Goal: Navigation & Orientation: Understand site structure

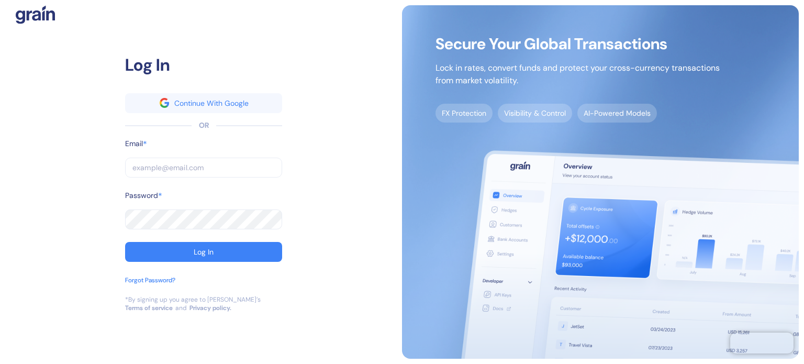
click at [169, 165] on input "text" at bounding box center [203, 167] width 157 height 20
paste input "[EMAIL_ADDRESS][DOMAIN_NAME]"
type input "[EMAIL_ADDRESS][DOMAIN_NAME]"
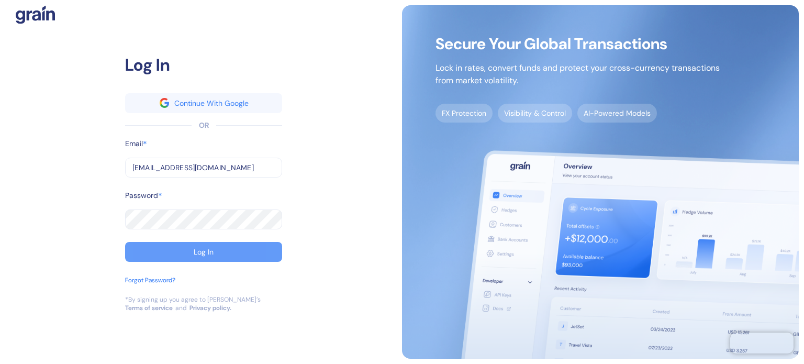
click at [188, 246] on button "Log In" at bounding box center [203, 252] width 157 height 20
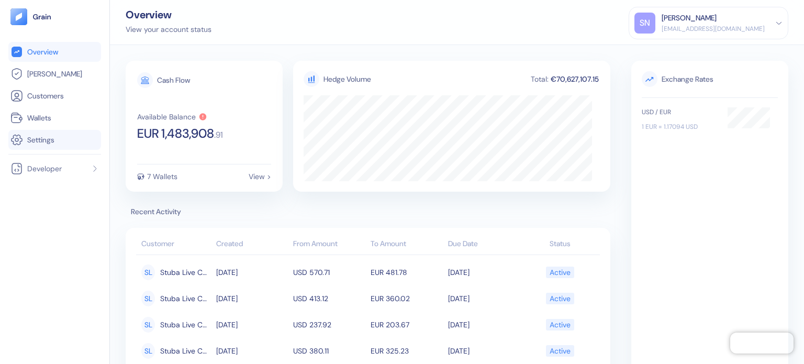
click at [71, 146] on li "Settings" at bounding box center [54, 140] width 93 height 20
click at [70, 140] on link "Settings" at bounding box center [54, 139] width 88 height 13
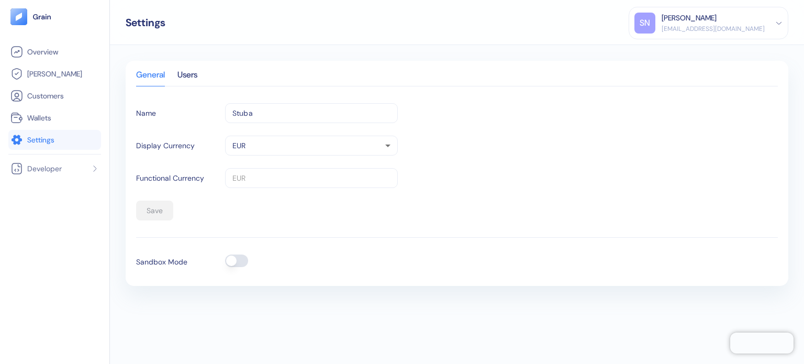
click at [233, 263] on button "button" at bounding box center [236, 260] width 23 height 13
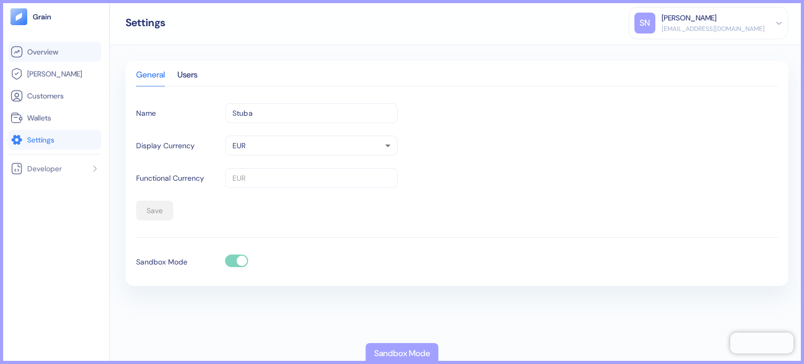
click at [79, 53] on link "Overview" at bounding box center [54, 52] width 88 height 13
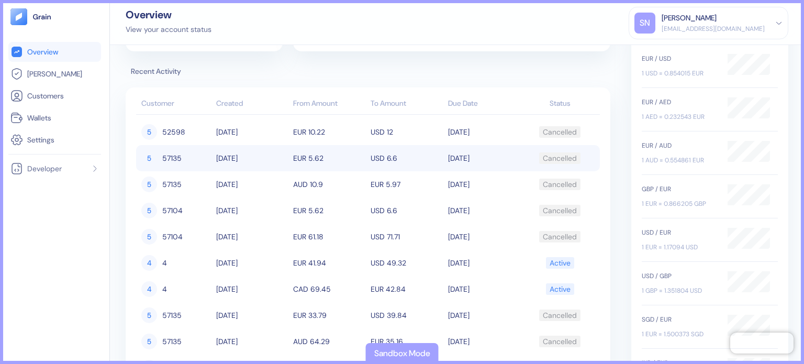
scroll to position [157, 0]
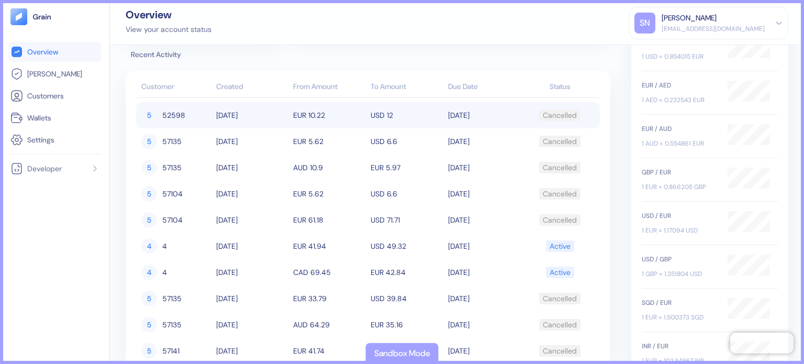
click at [244, 112] on td "[DATE]" at bounding box center [251, 115] width 77 height 26
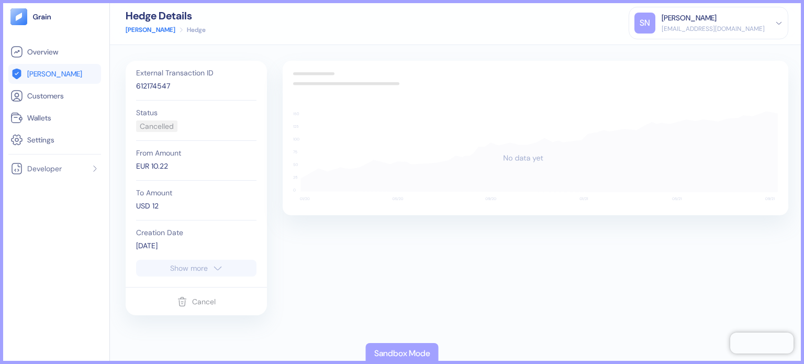
click at [199, 272] on button "Show more" at bounding box center [196, 268] width 120 height 17
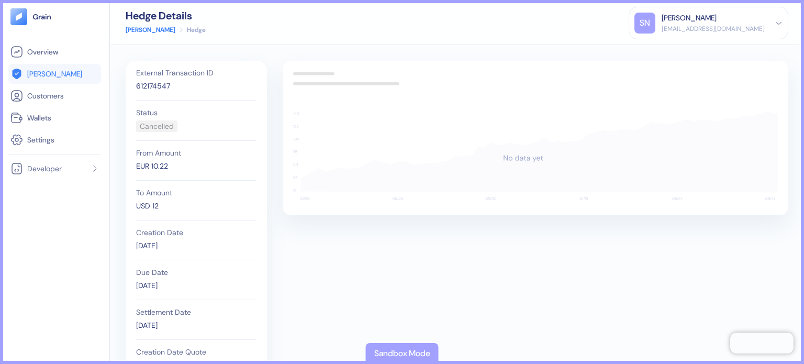
click at [72, 81] on li "[PERSON_NAME]" at bounding box center [54, 74] width 93 height 20
click at [71, 76] on link "[PERSON_NAME]" at bounding box center [54, 73] width 88 height 13
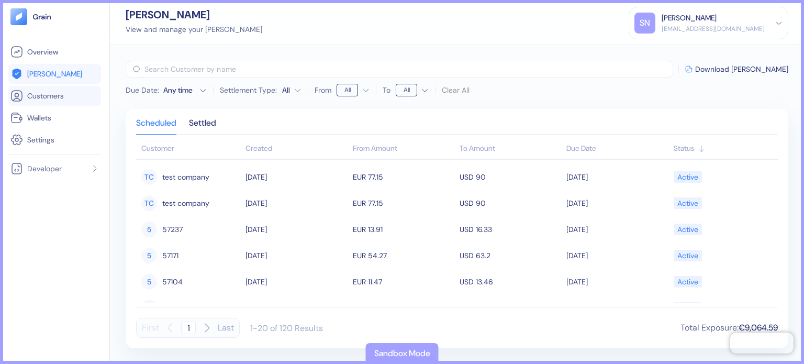
click at [67, 95] on link "Customers" at bounding box center [54, 95] width 88 height 13
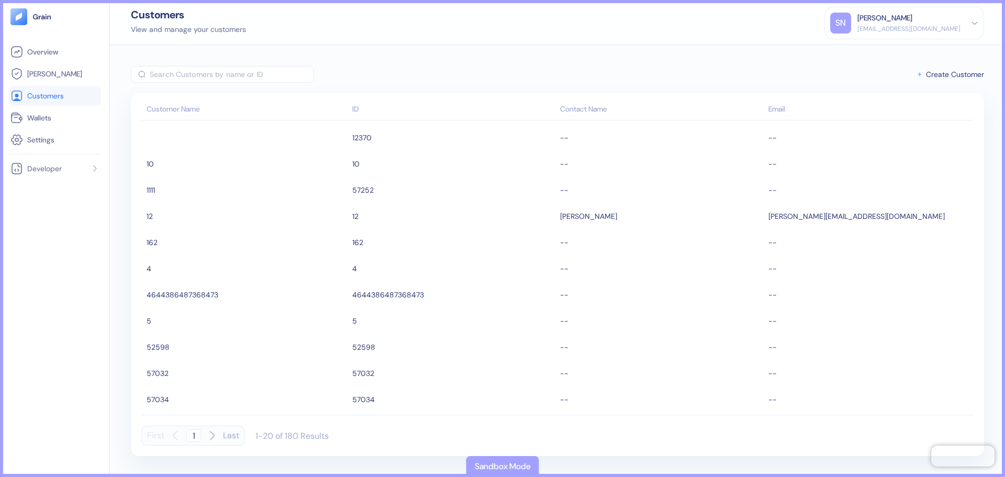
click at [29, 101] on link "Customers" at bounding box center [54, 95] width 88 height 13
click at [36, 125] on li "Wallets" at bounding box center [54, 118] width 93 height 20
click at [39, 117] on span "Wallets" at bounding box center [39, 117] width 24 height 10
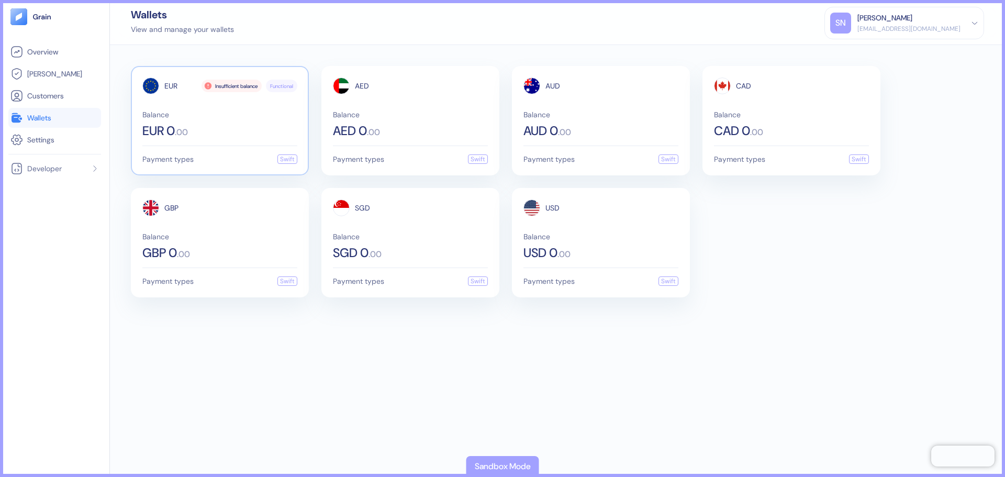
click at [212, 116] on span "Balance" at bounding box center [219, 114] width 155 height 7
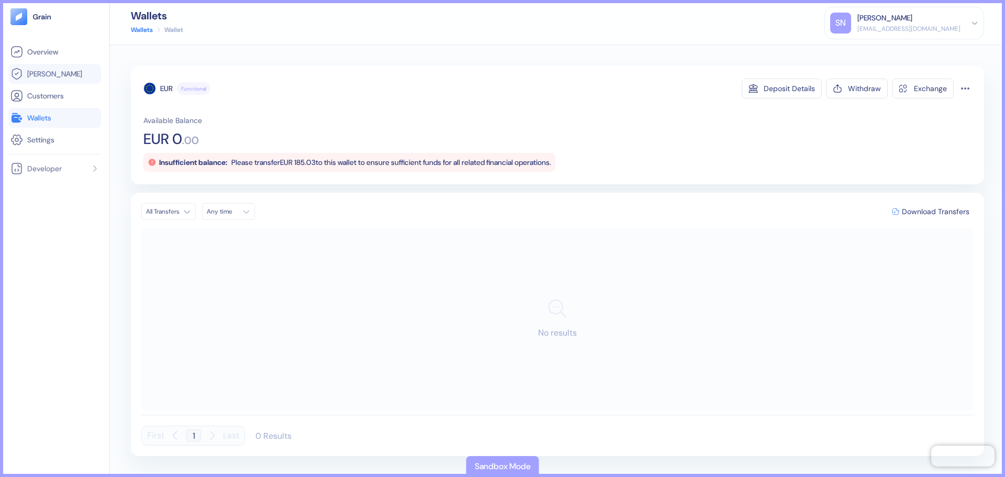
click at [53, 70] on link "[PERSON_NAME]" at bounding box center [54, 73] width 88 height 13
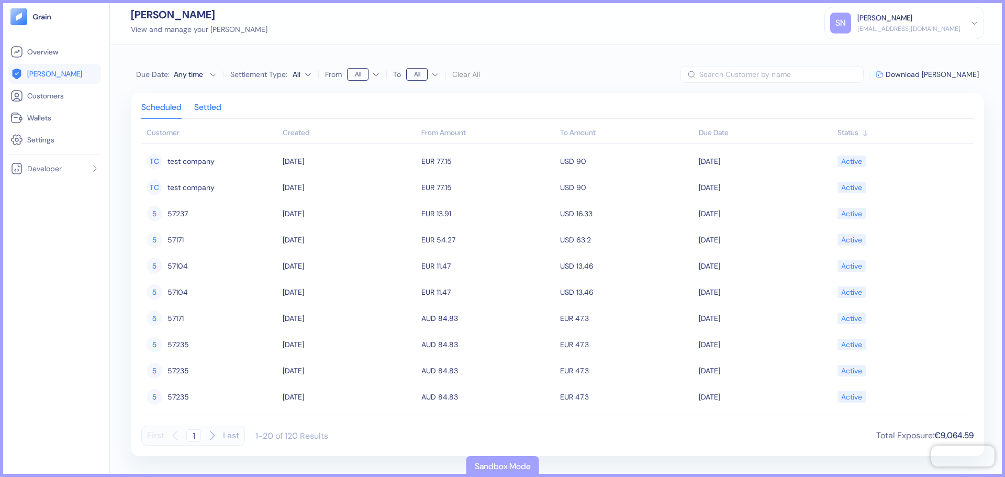
click at [221, 108] on div "Settled" at bounding box center [207, 111] width 27 height 15
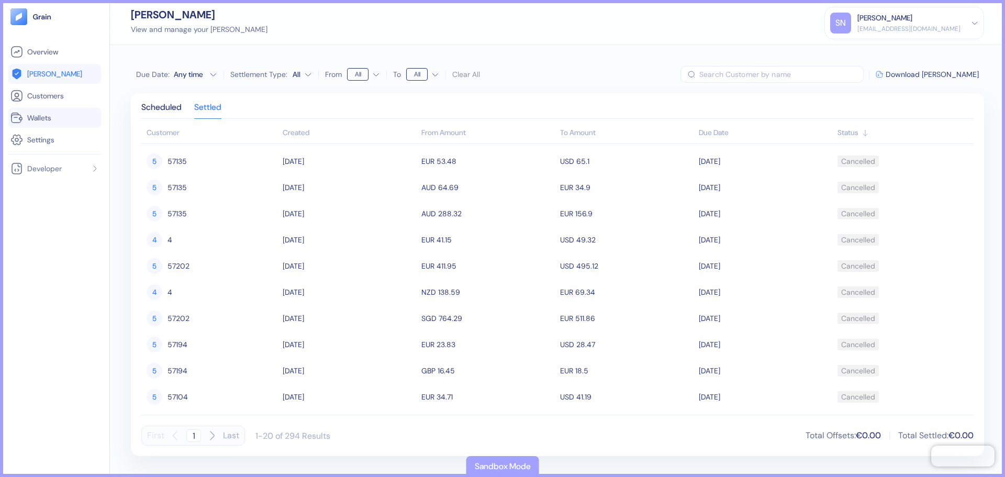
click at [81, 121] on link "Wallets" at bounding box center [54, 117] width 88 height 13
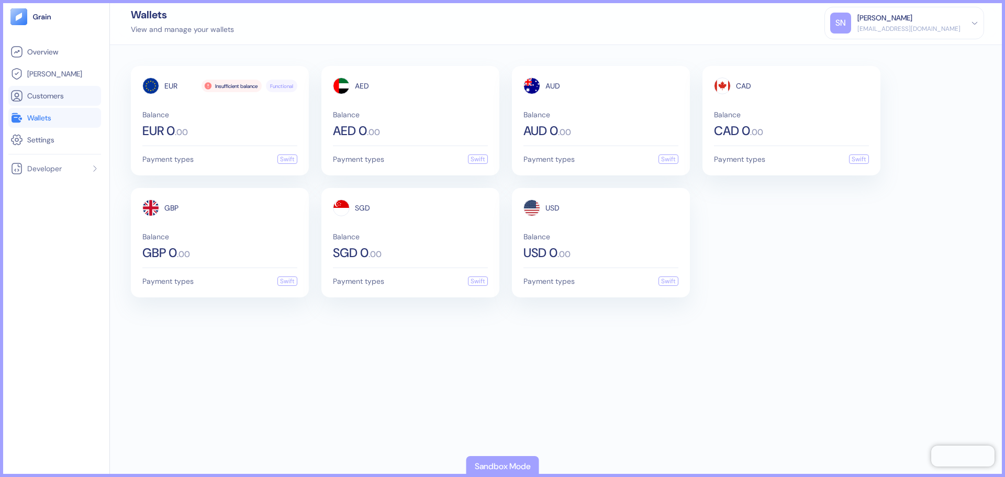
click at [89, 98] on link "Customers" at bounding box center [54, 95] width 88 height 13
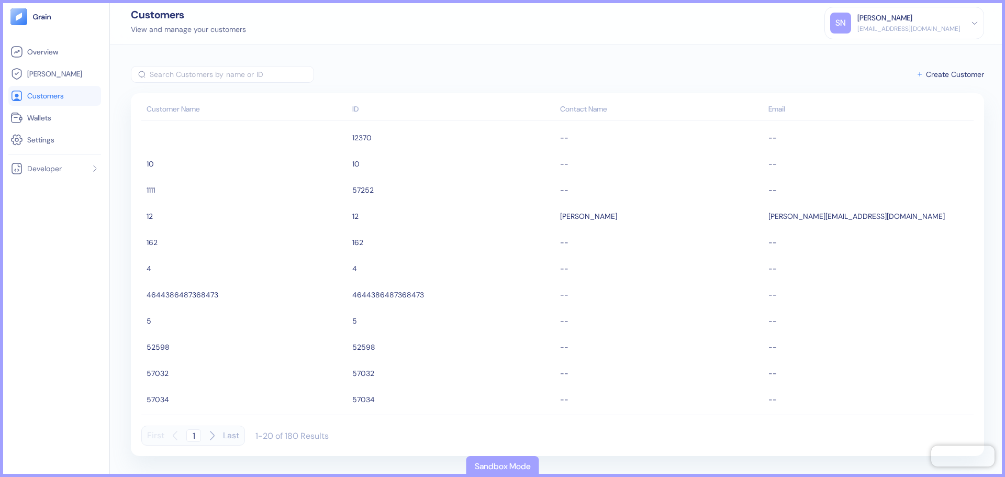
click at [70, 102] on link "Customers" at bounding box center [54, 95] width 88 height 13
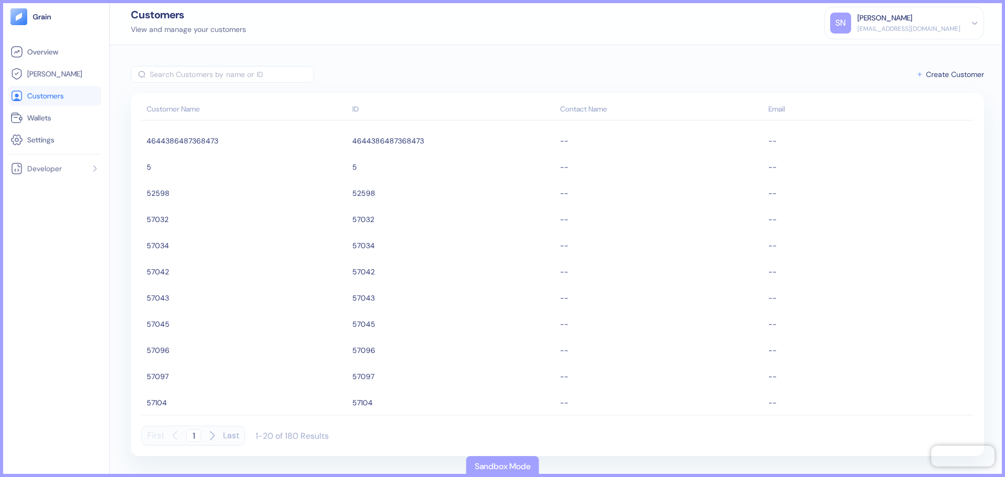
scroll to position [238, 0]
click at [83, 123] on link "Wallets" at bounding box center [54, 117] width 88 height 13
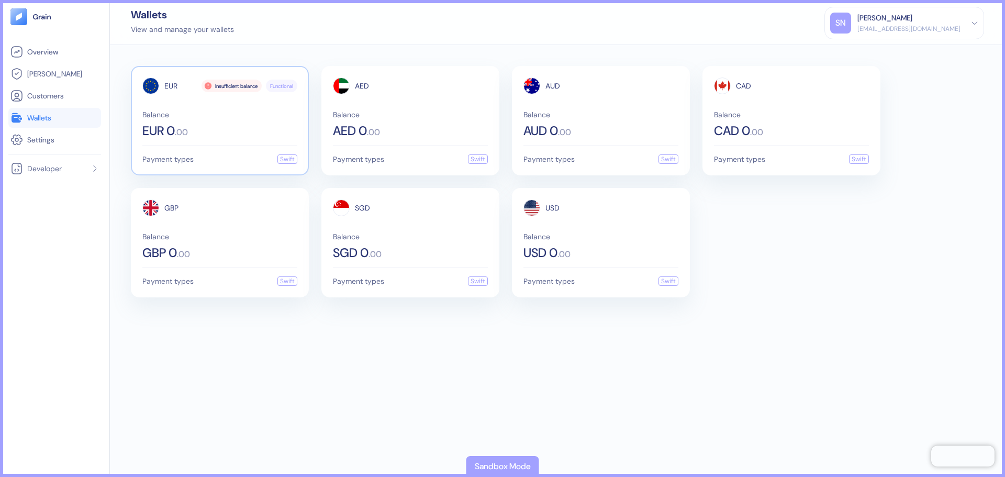
click at [215, 125] on div "EUR 0 . 00" at bounding box center [219, 131] width 155 height 13
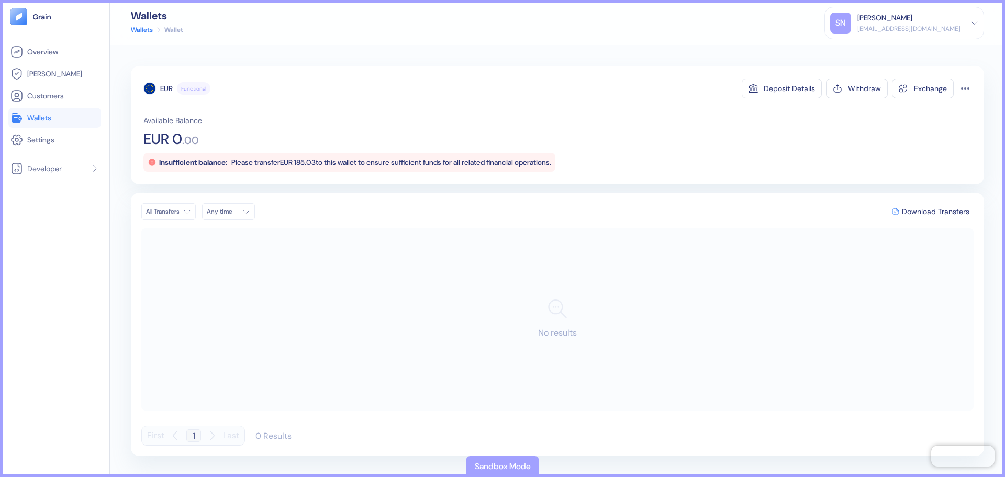
click at [55, 119] on link "Wallets" at bounding box center [54, 117] width 88 height 13
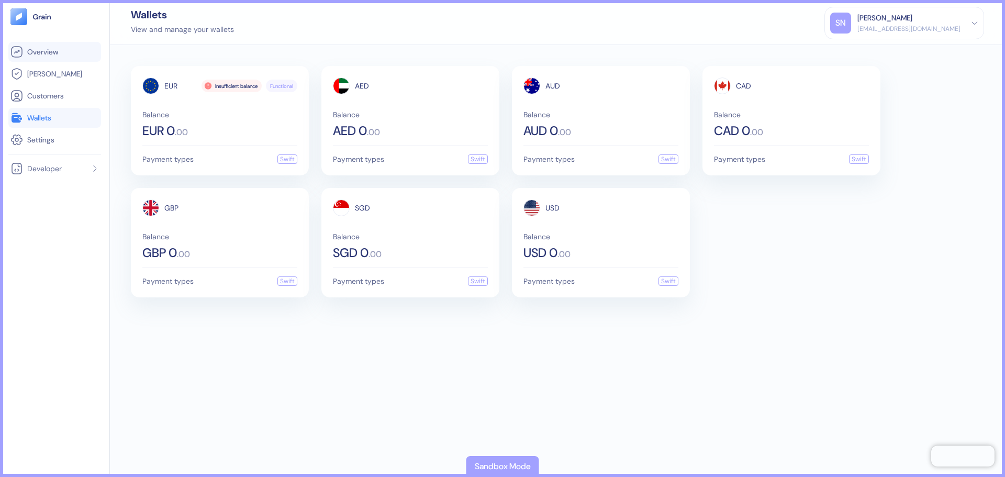
click at [60, 58] on li "Overview" at bounding box center [54, 52] width 93 height 20
click at [58, 49] on span "Overview" at bounding box center [42, 52] width 31 height 10
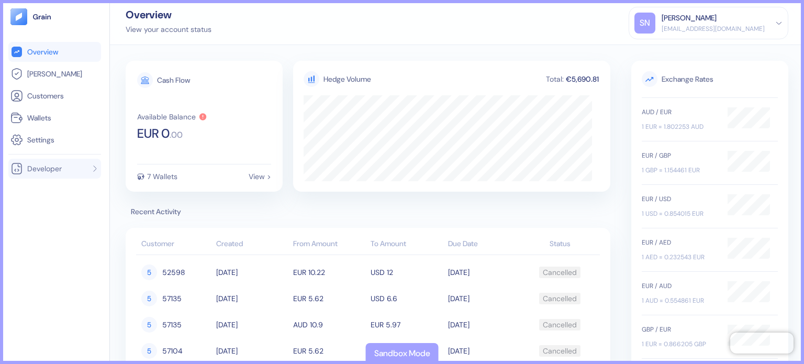
click at [67, 169] on li "Developer" at bounding box center [54, 169] width 93 height 20
click at [63, 137] on link "Settings" at bounding box center [54, 139] width 88 height 13
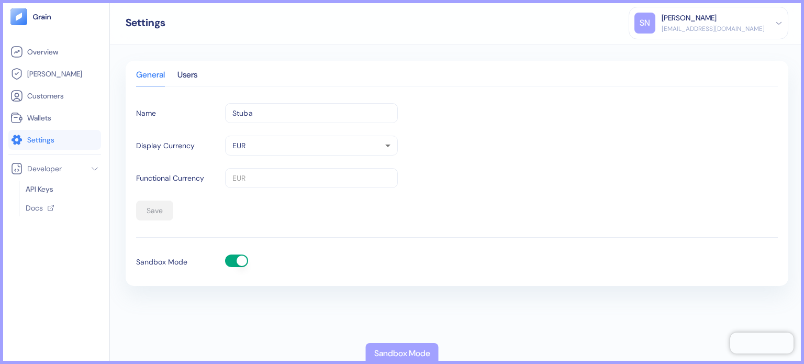
click at [233, 261] on button "button" at bounding box center [236, 260] width 23 height 13
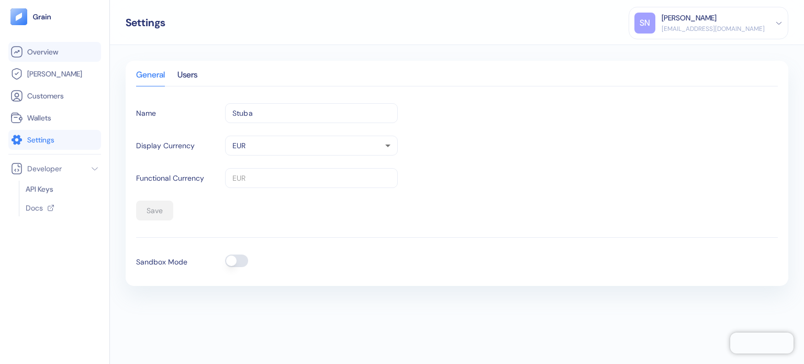
click at [61, 54] on link "Overview" at bounding box center [54, 52] width 88 height 13
